Goal: Find contact information: Find contact information

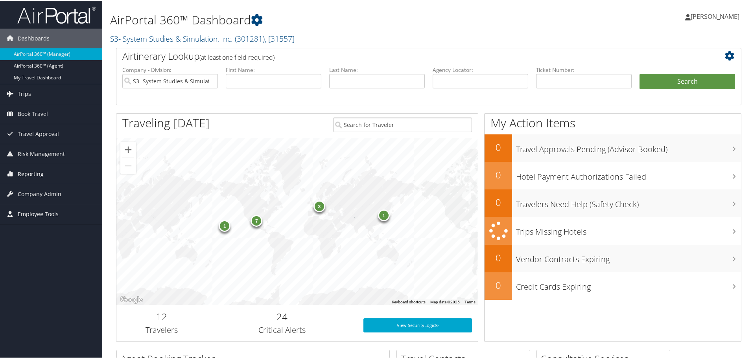
click at [18, 183] on span "Reporting" at bounding box center [31, 174] width 26 height 20
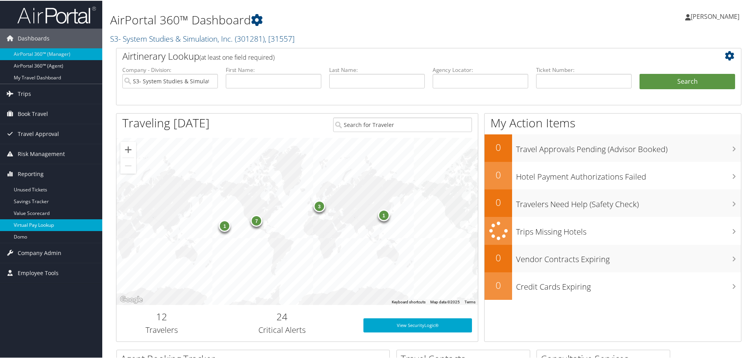
click at [22, 227] on link "Virtual Pay Lookup" at bounding box center [51, 225] width 102 height 12
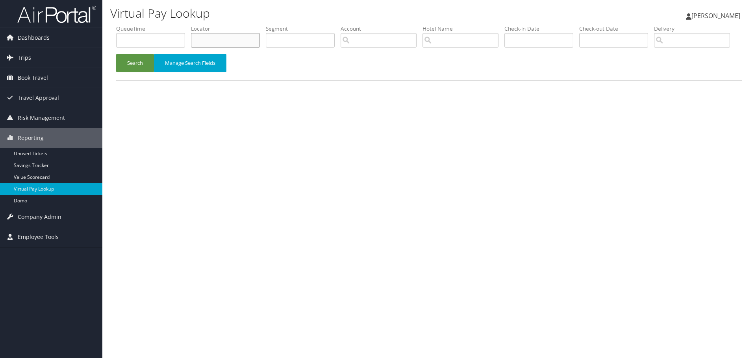
click at [224, 40] on input "text" at bounding box center [225, 40] width 69 height 15
paste input "CZ56JJ"
type input "CZ56JJ"
click at [137, 72] on button "Search" at bounding box center [135, 63] width 38 height 18
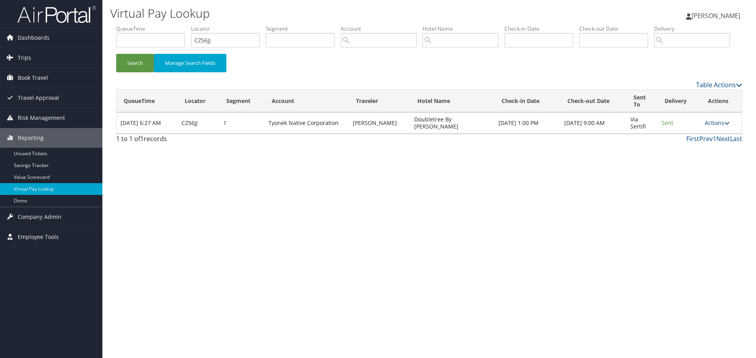
click at [704, 127] on link "Actions" at bounding box center [716, 122] width 25 height 7
click at [693, 155] on link "Logs" at bounding box center [702, 147] width 50 height 13
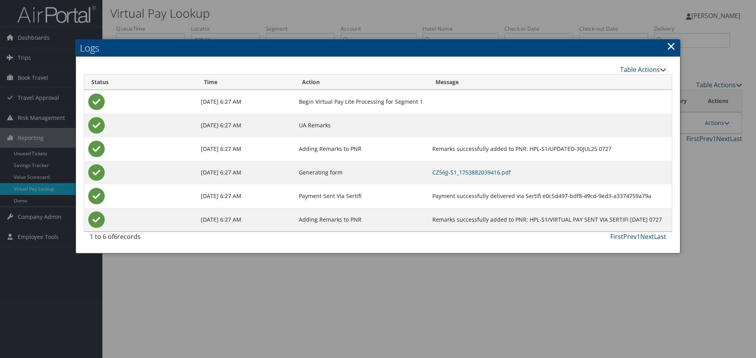
click at [673, 47] on link "×" at bounding box center [670, 46] width 9 height 16
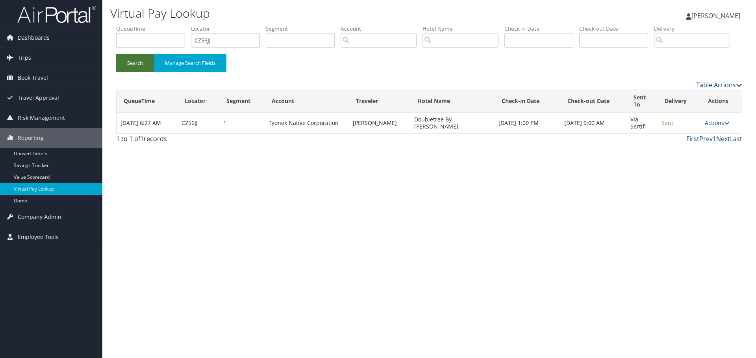
click at [132, 72] on button "Search" at bounding box center [135, 63] width 38 height 18
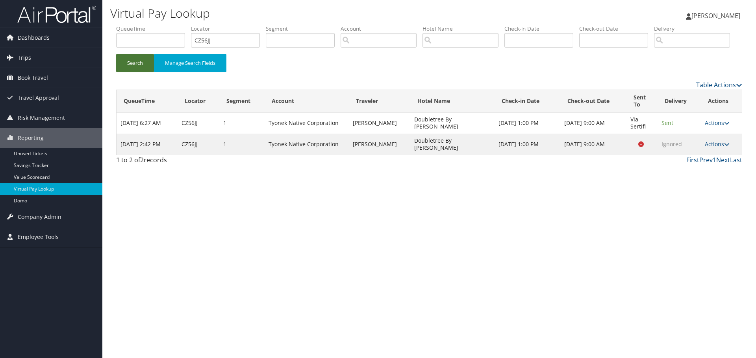
click at [132, 72] on button "Search" at bounding box center [135, 63] width 38 height 18
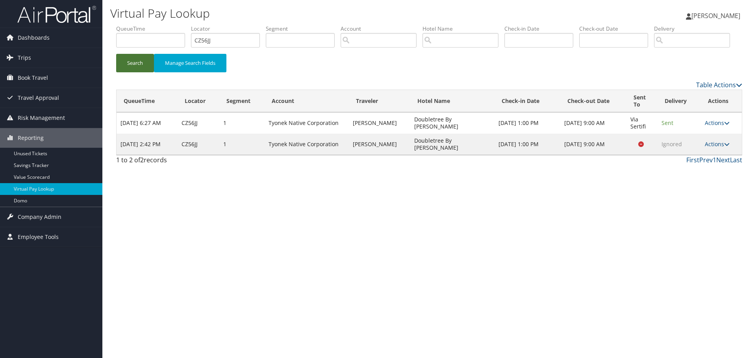
click at [132, 72] on button "Search" at bounding box center [135, 63] width 38 height 18
click at [150, 72] on button "Search" at bounding box center [135, 63] width 38 height 18
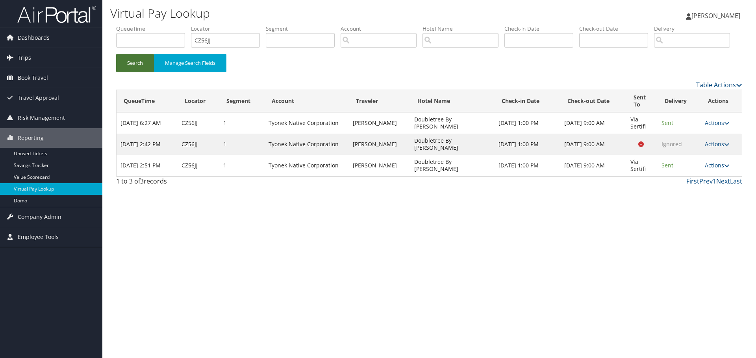
click at [144, 72] on button "Search" at bounding box center [135, 63] width 38 height 18
click at [718, 169] on link "Actions" at bounding box center [716, 165] width 25 height 7
click at [695, 197] on link "Logs" at bounding box center [702, 190] width 50 height 13
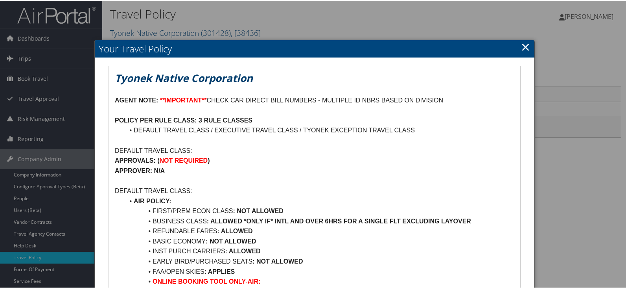
click at [525, 46] on link "×" at bounding box center [525, 46] width 9 height 16
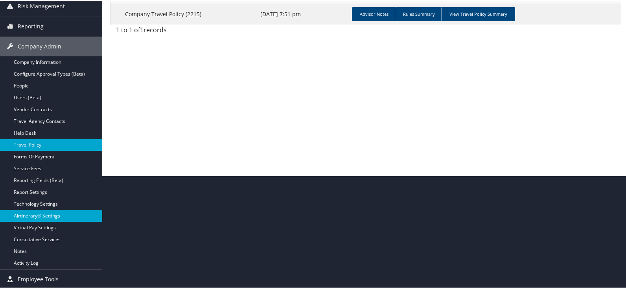
scroll to position [113, 0]
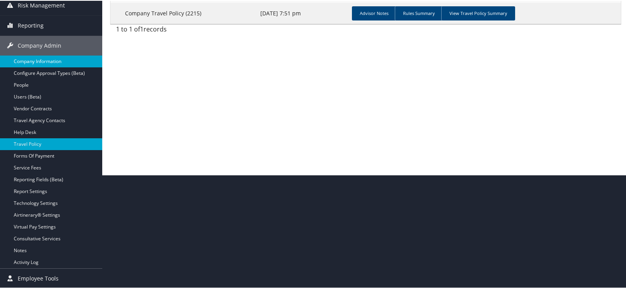
click at [54, 59] on link "Company Information" at bounding box center [51, 61] width 102 height 12
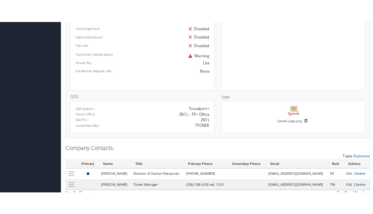
scroll to position [544, 0]
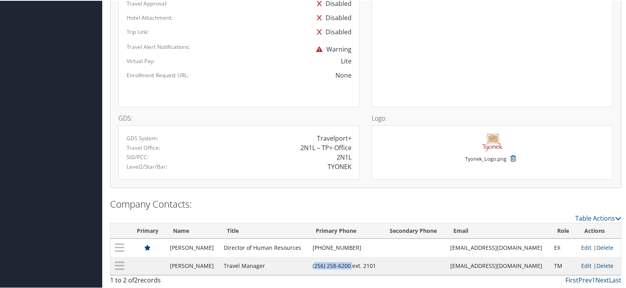
drag, startPoint x: 329, startPoint y: 265, endPoint x: 366, endPoint y: 263, distance: 36.6
click at [366, 263] on td "(256) 258-6200 ext. 2101" at bounding box center [346, 265] width 74 height 18
copy td "256) 258-6200"
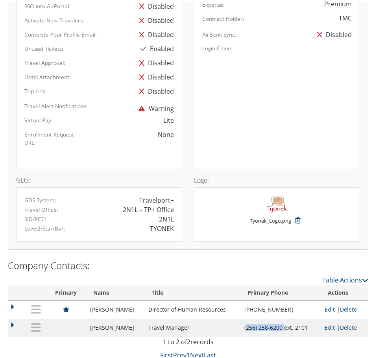
scroll to position [552, 0]
